Goal: Information Seeking & Learning: Learn about a topic

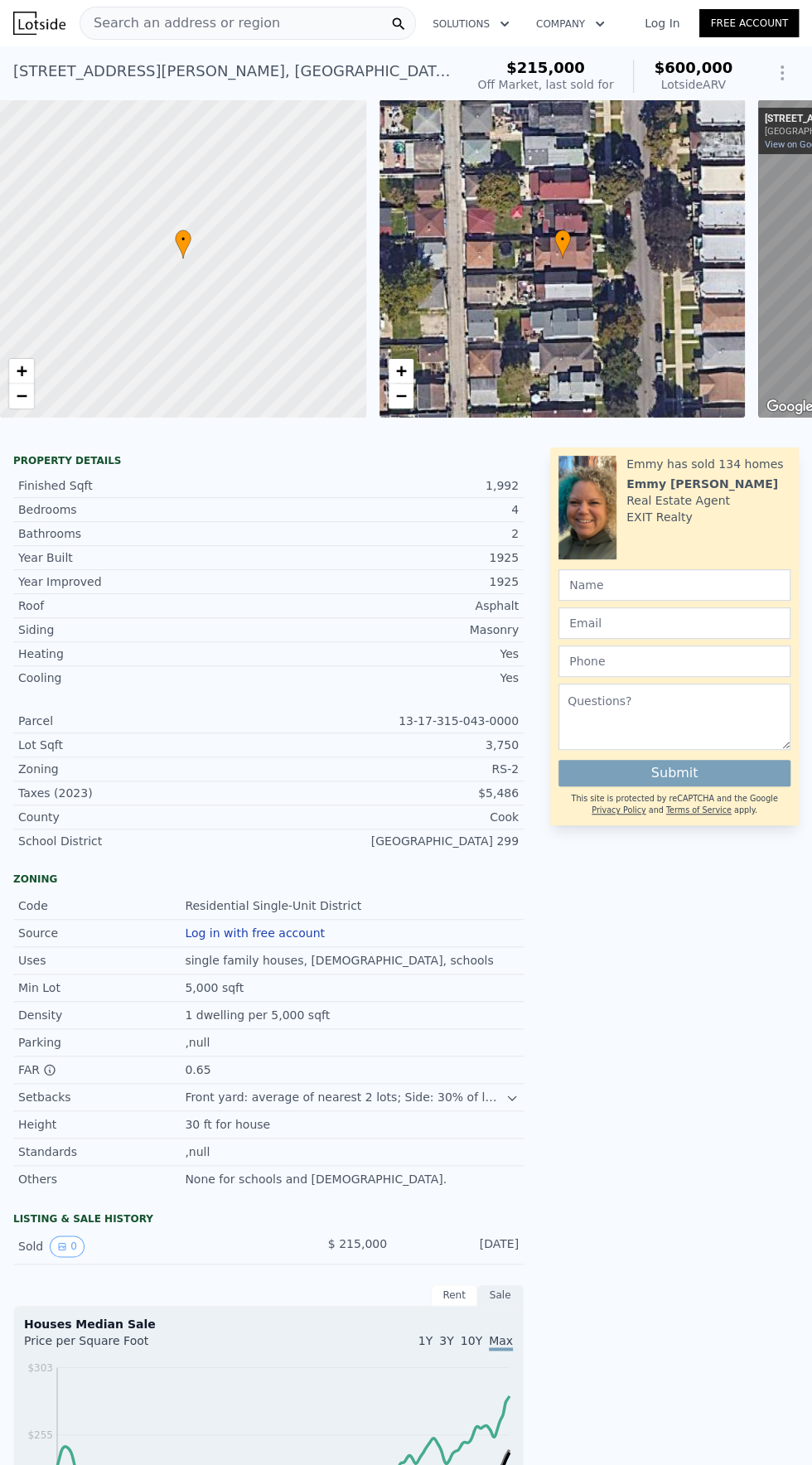
click at [376, 819] on div "Cook" at bounding box center [393, 817] width 250 height 16
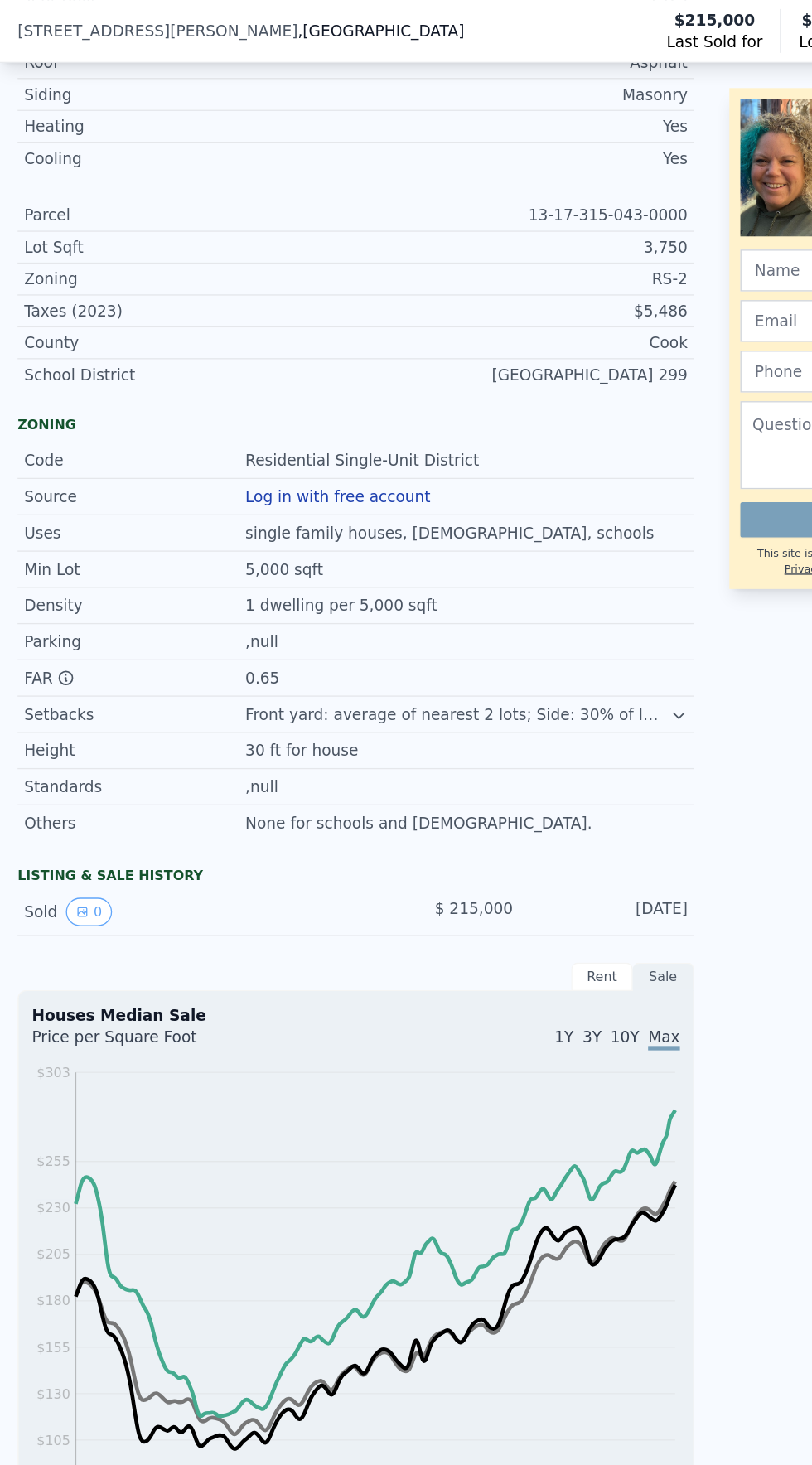
scroll to position [559, 0]
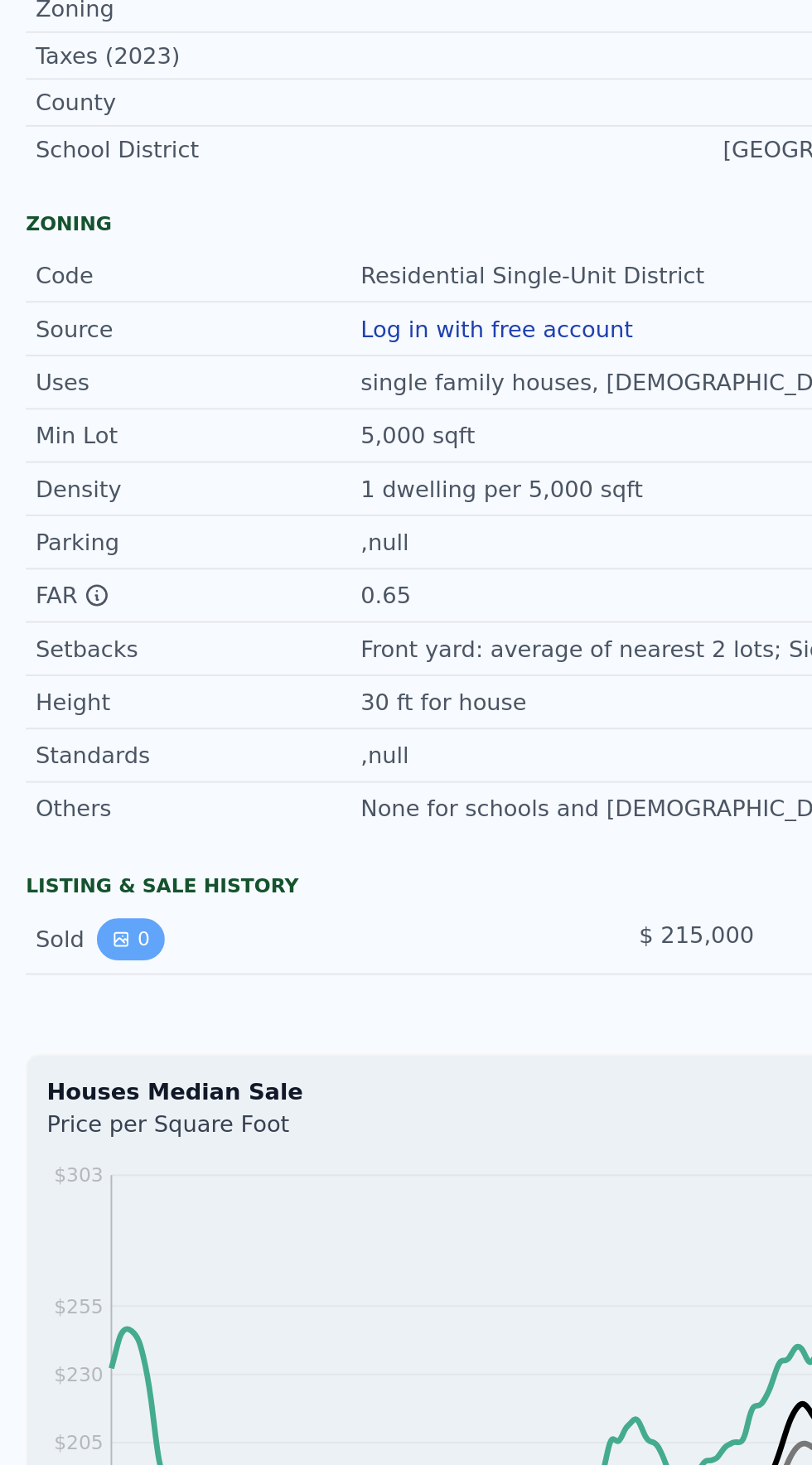
click at [74, 675] on button "0" at bounding box center [67, 682] width 35 height 21
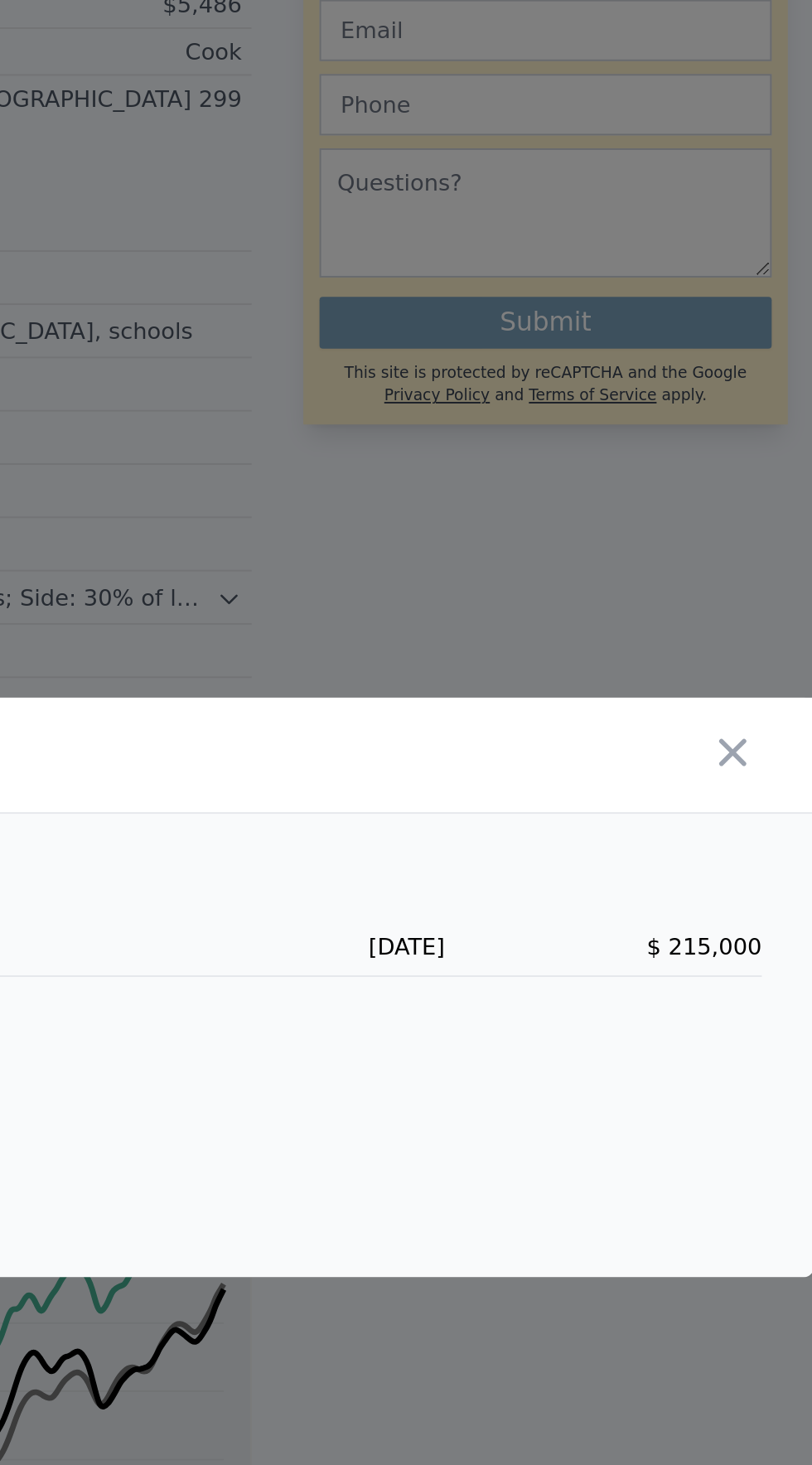
click at [658, 720] on div "$ 215,000" at bounding box center [704, 711] width 162 height 16
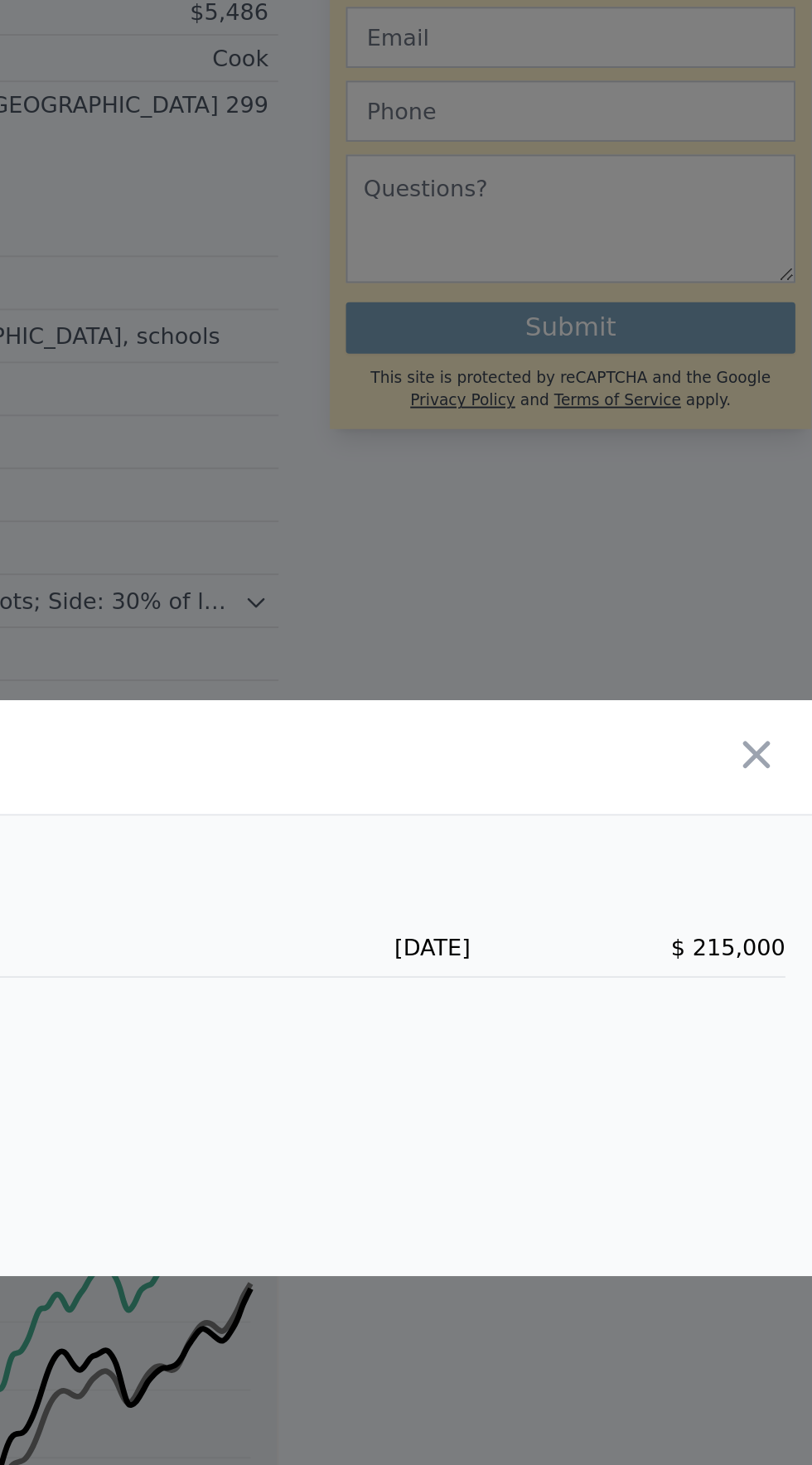
scroll to position [0, 0]
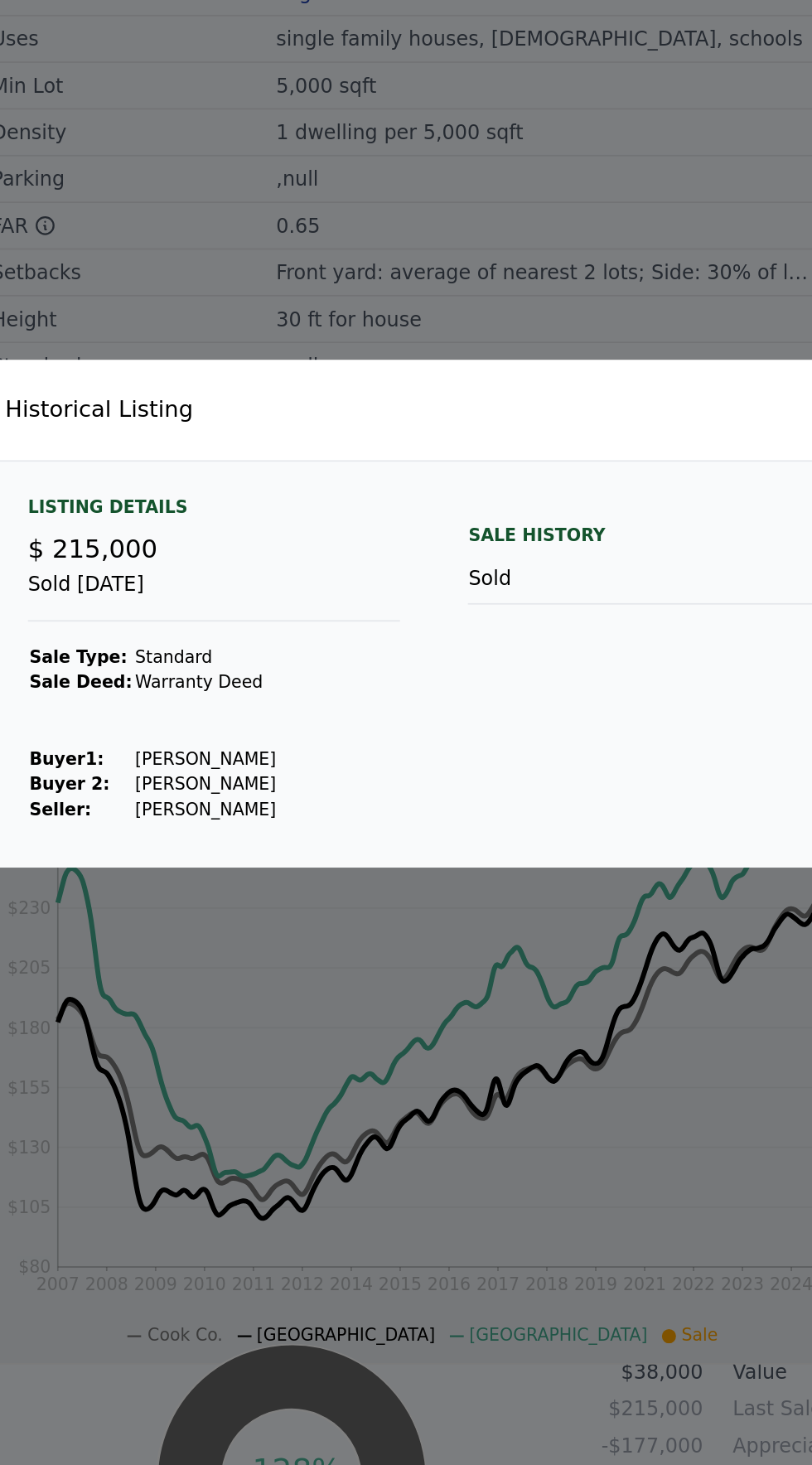
click at [204, 1019] on div at bounding box center [406, 732] width 812 height 1465
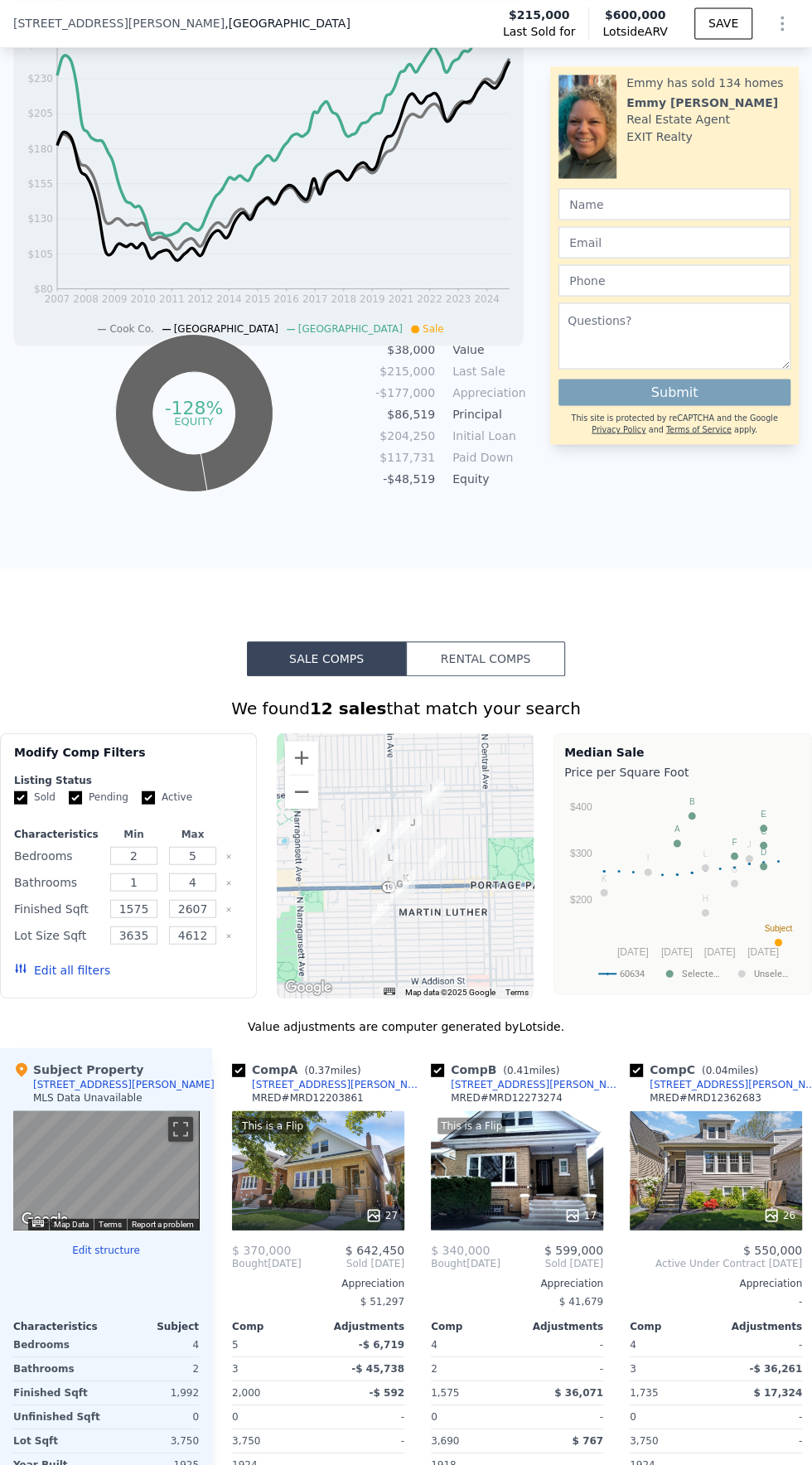
scroll to position [1390, 0]
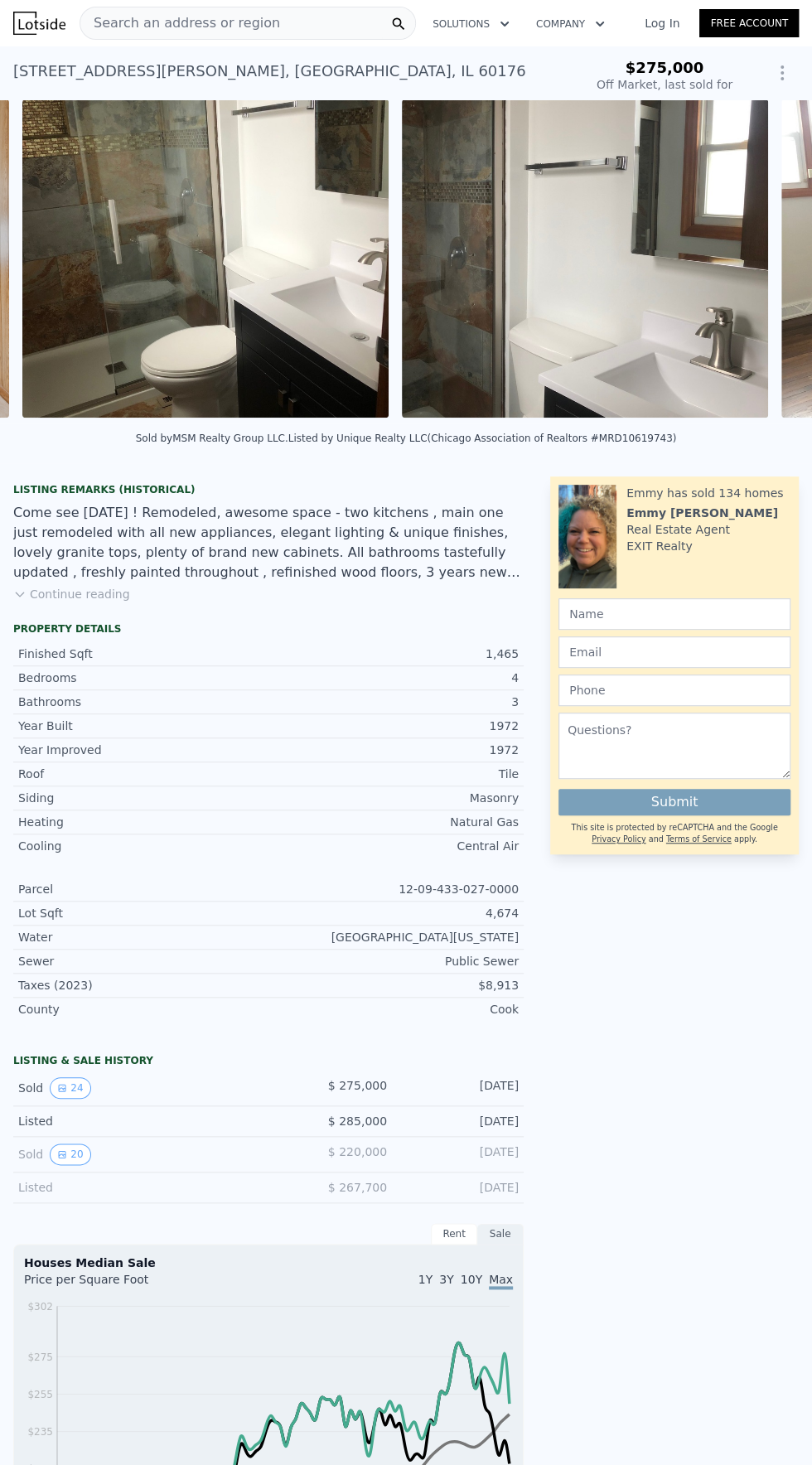
scroll to position [0, 5864]
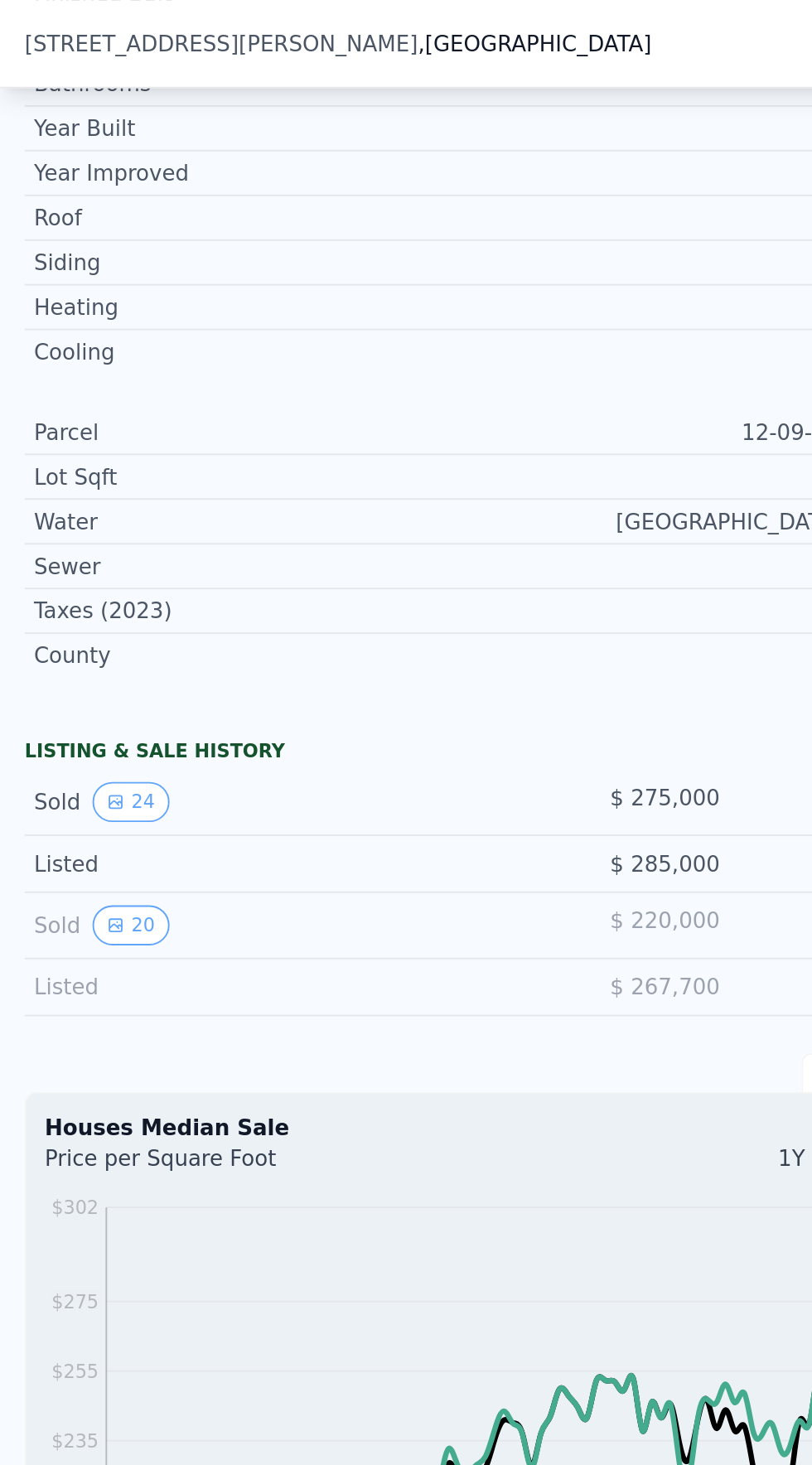
scroll to position [658, 0]
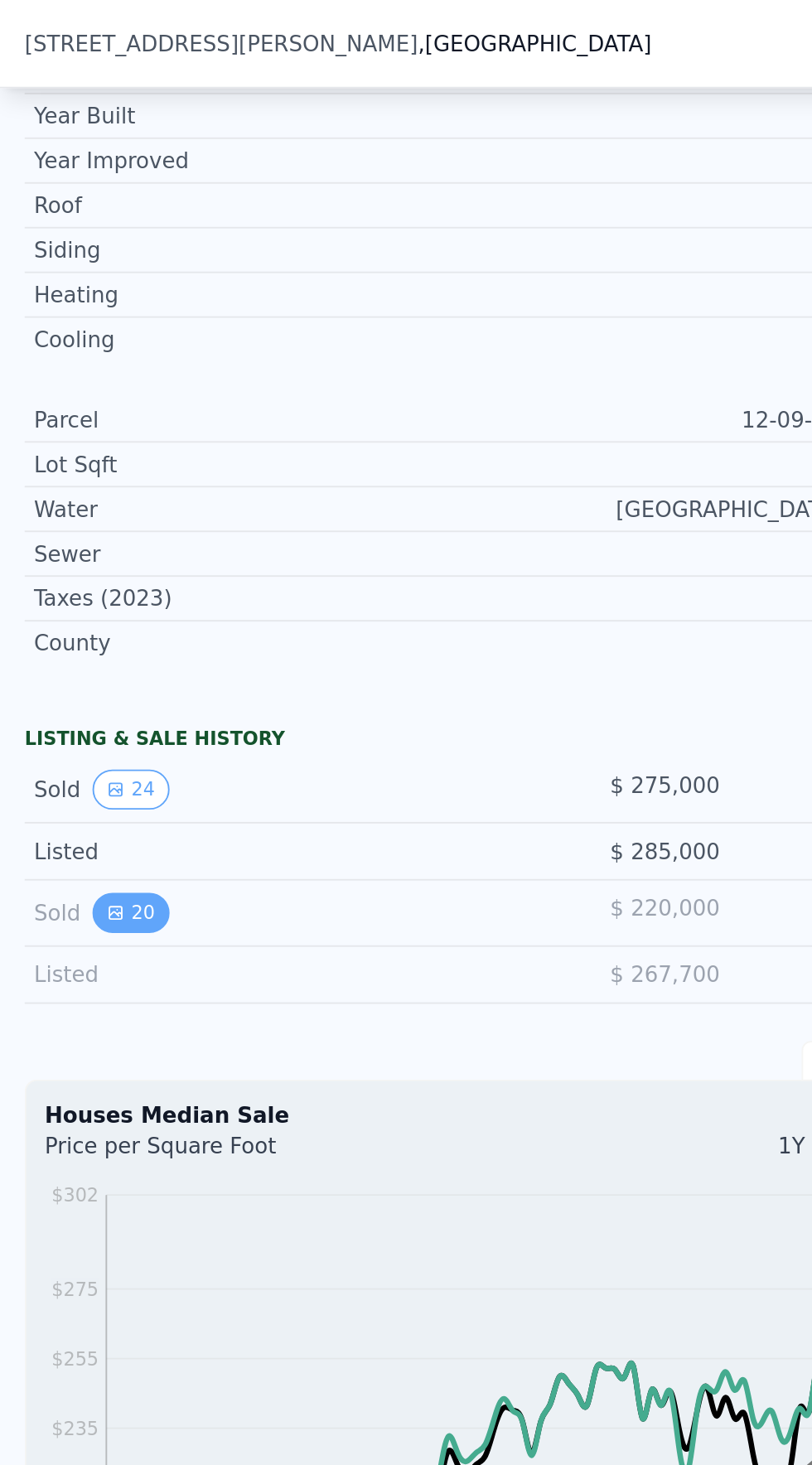
click at [71, 487] on button "20" at bounding box center [70, 490] width 40 height 21
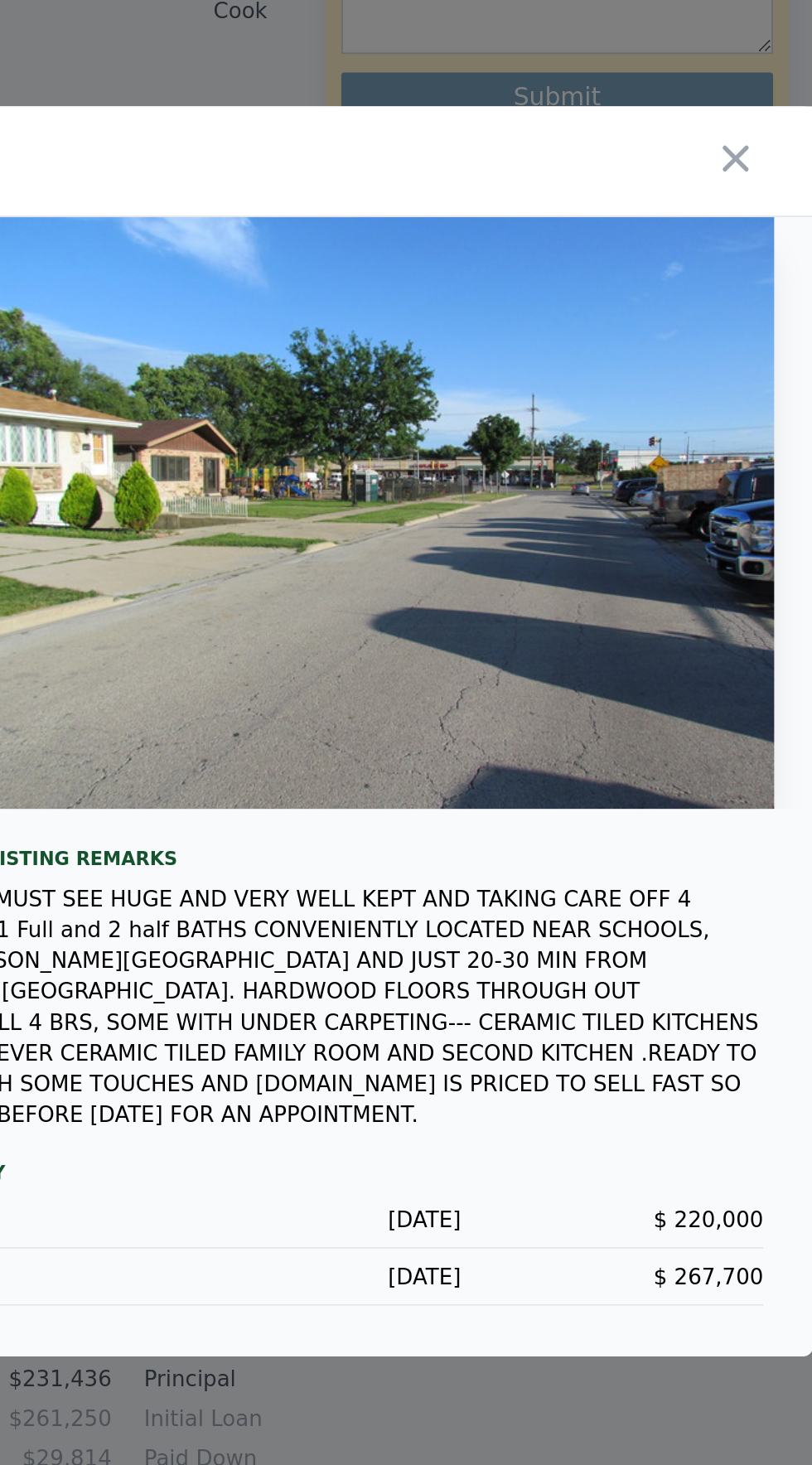
scroll to position [0, 7964]
